Goal: Task Accomplishment & Management: Use online tool/utility

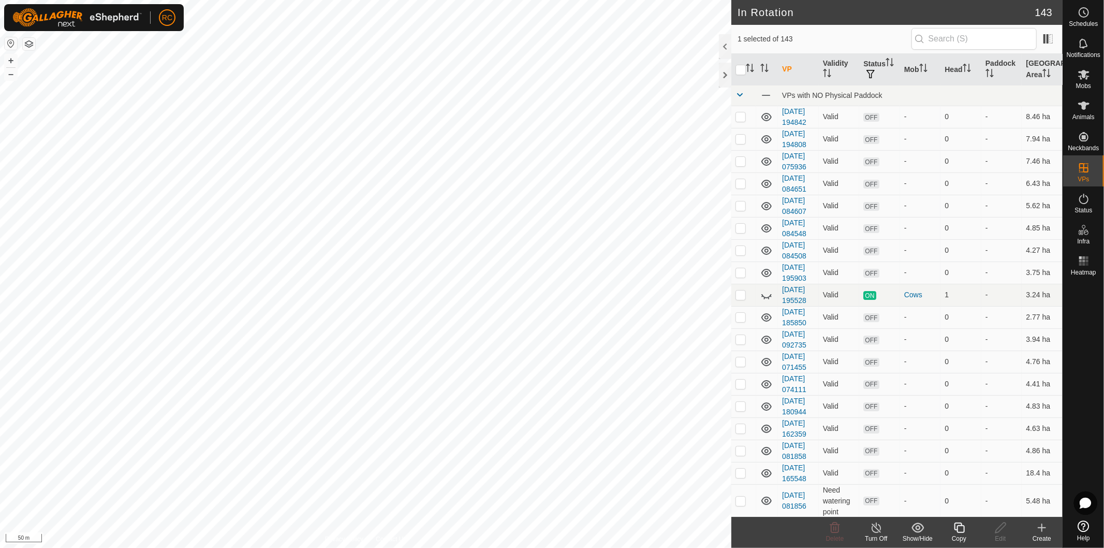
click at [961, 530] on icon at bounding box center [959, 527] width 13 height 12
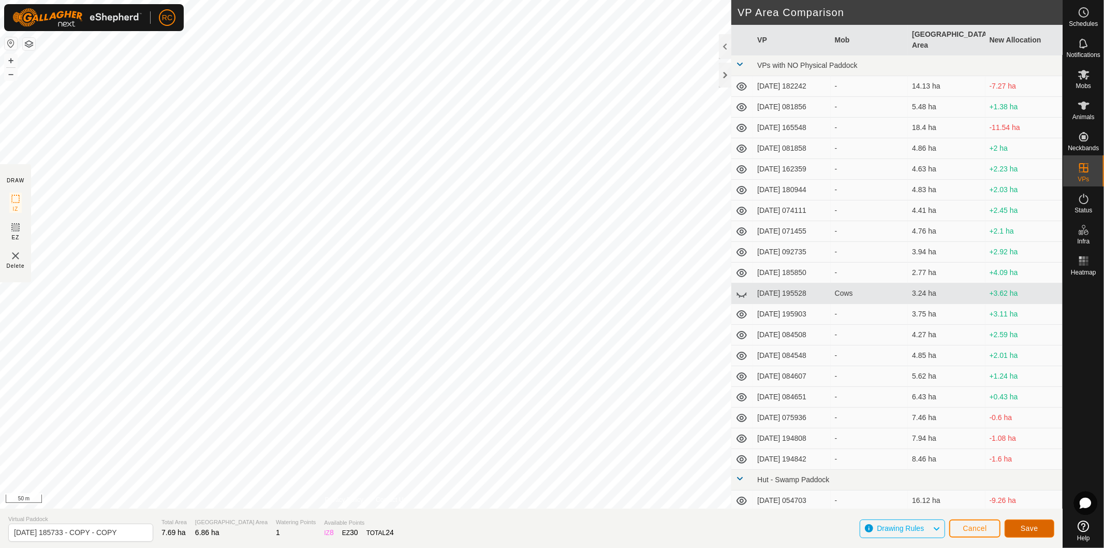
click at [1022, 528] on span "Save" at bounding box center [1030, 528] width 18 height 8
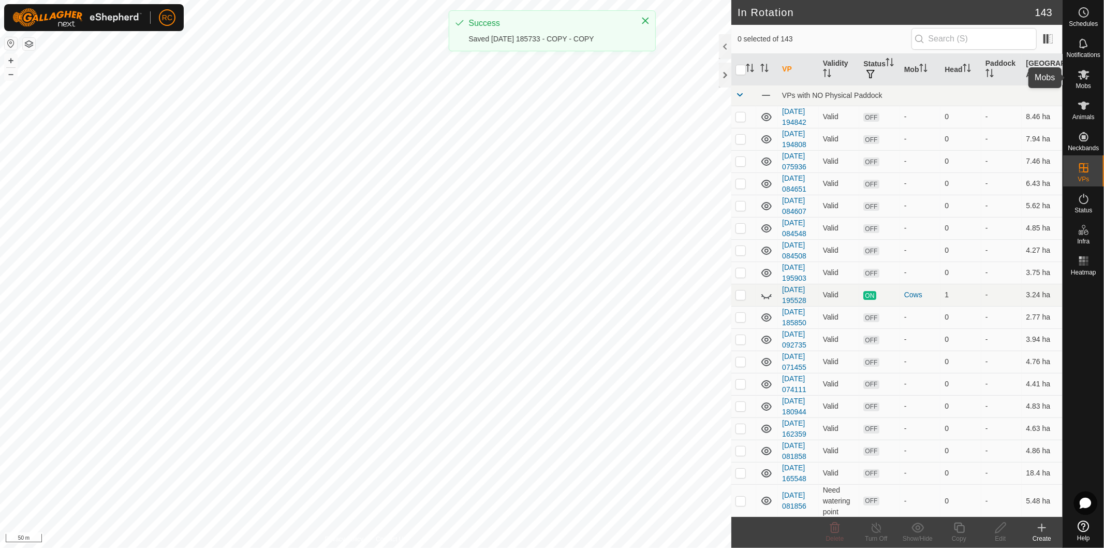
click at [1089, 78] on icon at bounding box center [1084, 74] width 12 height 12
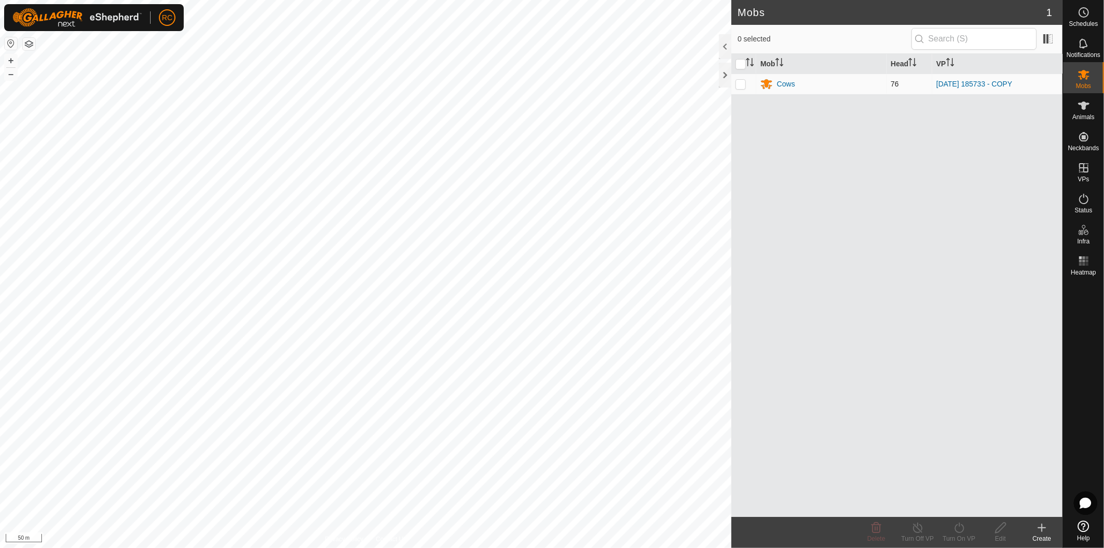
click at [742, 84] on p-checkbox at bounding box center [741, 84] width 10 height 8
checkbox input "true"
click at [960, 526] on icon at bounding box center [959, 527] width 9 height 10
click at [960, 509] on link "Now" at bounding box center [990, 505] width 102 height 21
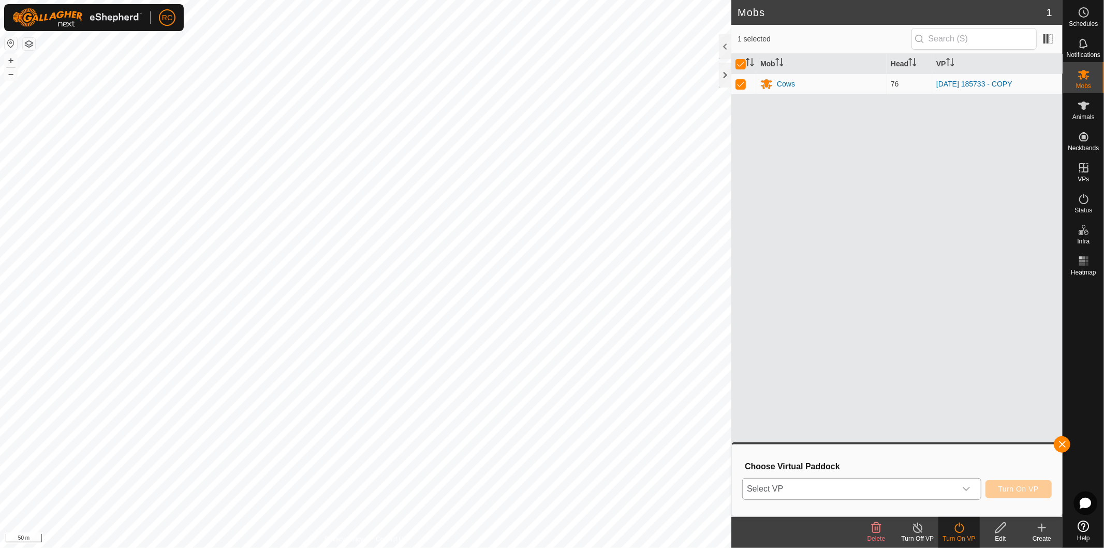
click at [966, 490] on icon "dropdown trigger" at bounding box center [966, 489] width 8 height 8
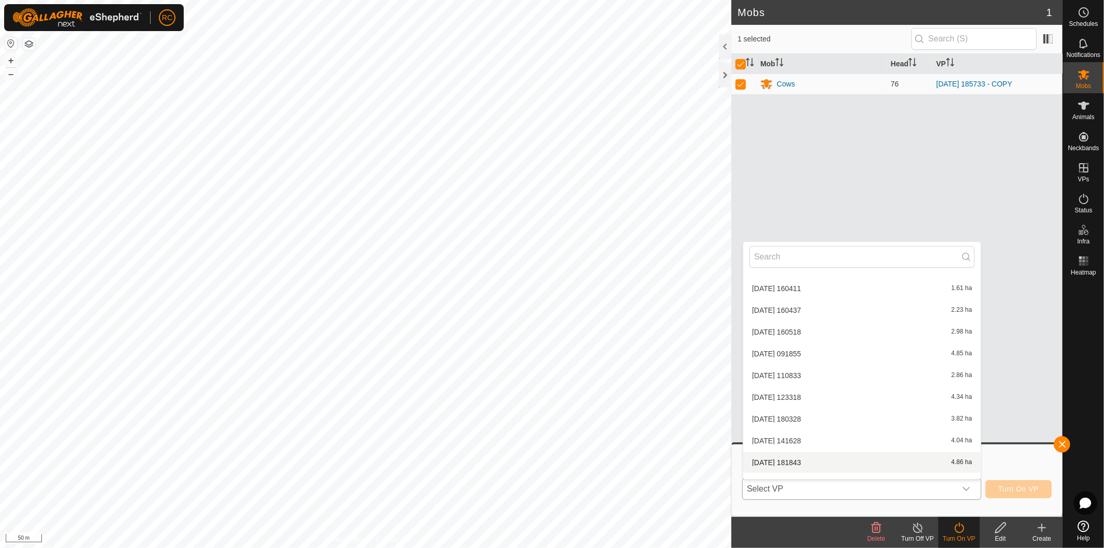
scroll to position [2254, 0]
click at [897, 444] on li "2025-08-11 185733 - COPY - COPY 6.86 ha" at bounding box center [862, 449] width 238 height 21
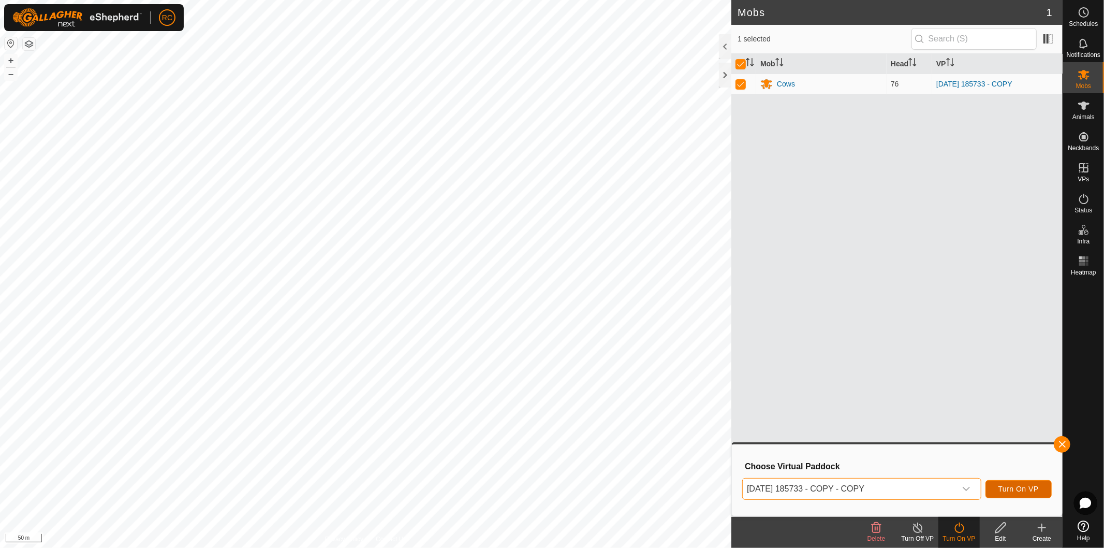
click at [1002, 486] on span "Turn On VP" at bounding box center [1019, 489] width 40 height 8
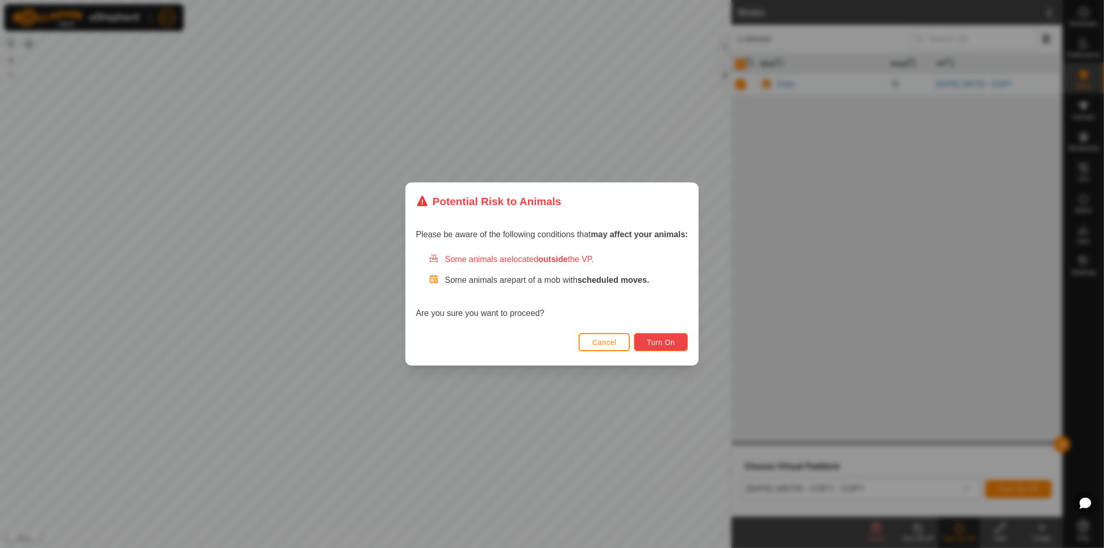
click at [681, 342] on button "Turn On" at bounding box center [661, 342] width 54 height 18
